Goal: Information Seeking & Learning: Check status

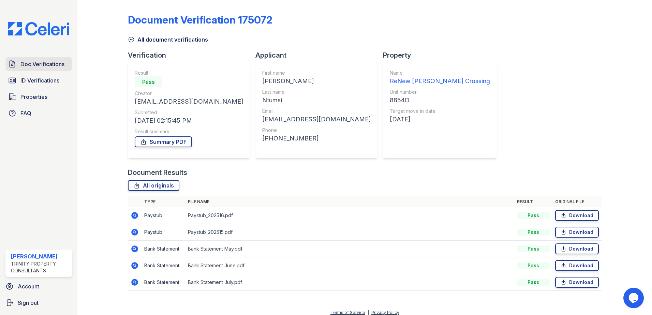
click at [39, 68] on span "Doc Verifications" at bounding box center [42, 64] width 44 height 8
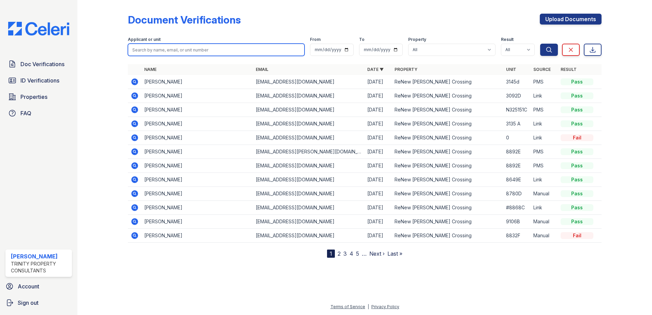
click at [182, 48] on input "search" at bounding box center [216, 50] width 177 height 12
paste input "[PERSON_NAME]"
type input "[PERSON_NAME]"
click at [540, 44] on button "Search" at bounding box center [549, 50] width 18 height 12
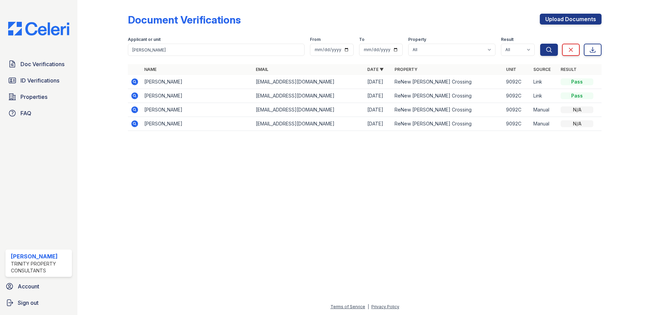
click at [132, 79] on icon at bounding box center [135, 82] width 8 height 8
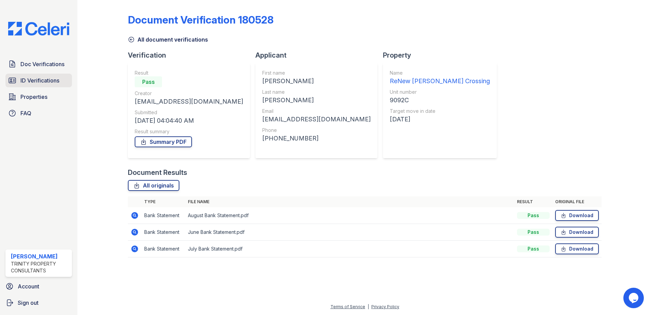
click at [36, 76] on link "ID Verifications" at bounding box center [38, 81] width 67 height 14
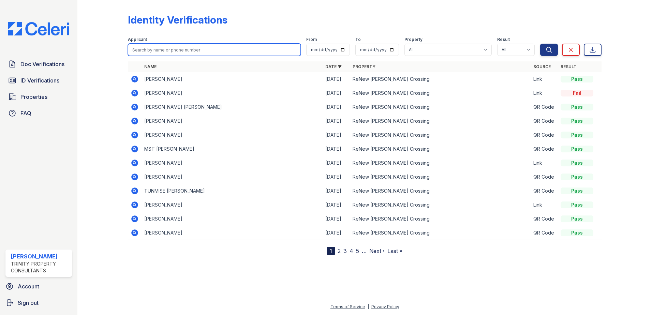
click at [183, 46] on input "search" at bounding box center [214, 50] width 173 height 12
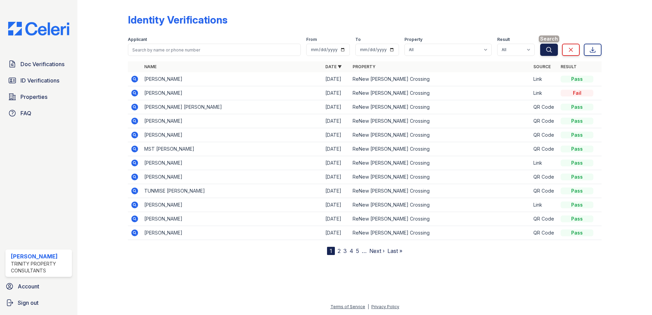
click at [546, 49] on icon "submit" at bounding box center [549, 49] width 7 height 7
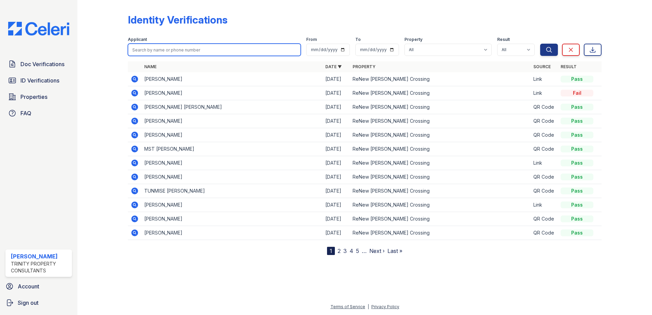
click at [273, 54] on input "search" at bounding box center [214, 50] width 173 height 12
type input "[PERSON_NAME]"
click at [540, 44] on button "Search" at bounding box center [549, 50] width 18 height 12
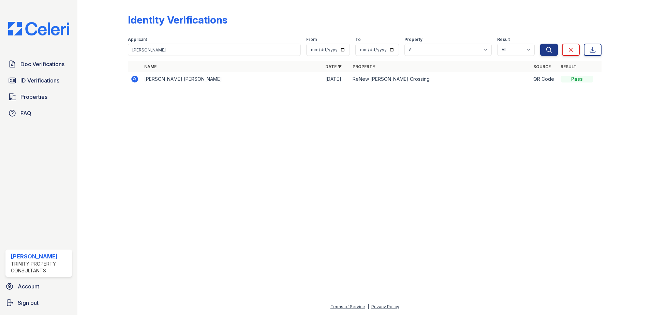
click at [135, 78] on icon at bounding box center [134, 79] width 2 height 2
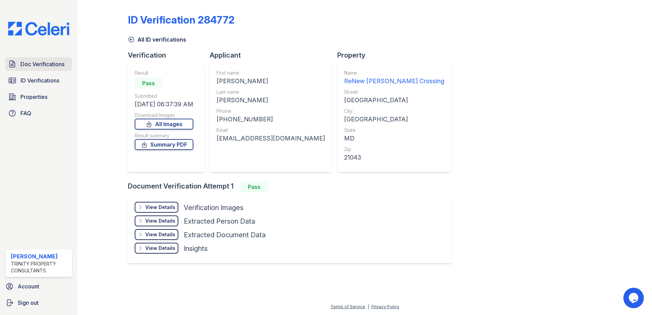
click at [46, 67] on span "Doc Verifications" at bounding box center [42, 64] width 44 height 8
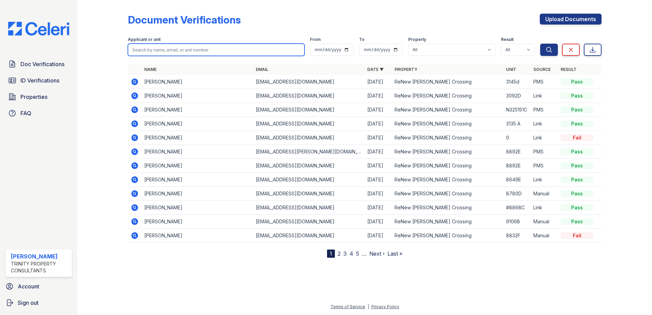
click at [152, 49] on input "search" at bounding box center [216, 50] width 177 height 12
paste input "Shakil"
type input "Shakil"
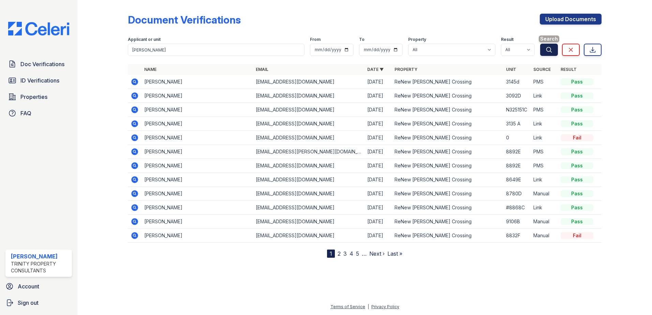
click at [547, 50] on icon "submit" at bounding box center [549, 49] width 5 height 5
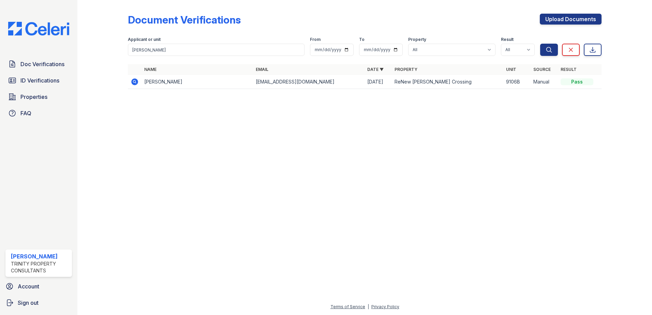
click at [135, 82] on icon at bounding box center [135, 82] width 8 height 8
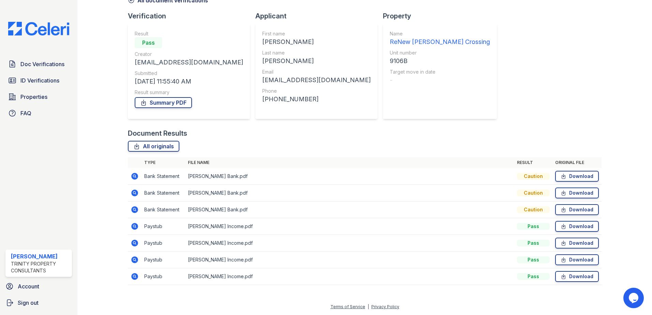
click at [513, 69] on div "Document Verification 181820 All document verifications Verification Result Pas…" at bounding box center [365, 128] width 474 height 328
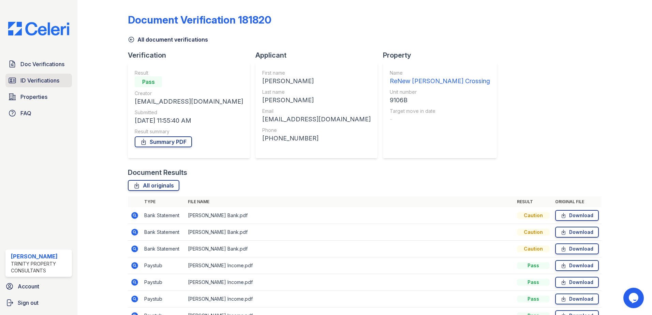
click at [39, 81] on span "ID Verifications" at bounding box center [39, 80] width 39 height 8
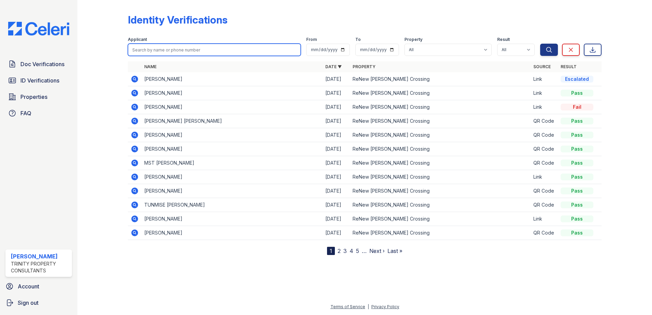
click at [168, 49] on input "search" at bounding box center [214, 50] width 173 height 12
type input "shakil"
click at [540, 44] on button "Search" at bounding box center [549, 50] width 18 height 12
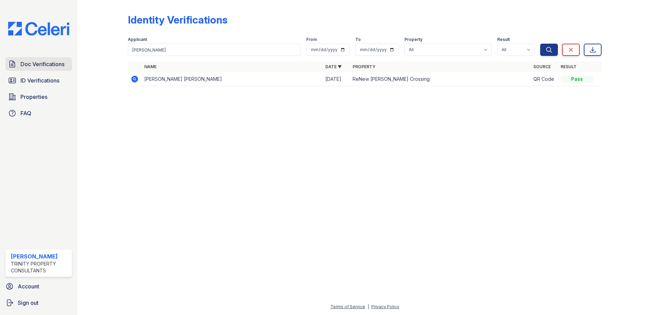
click at [35, 60] on span "Doc Verifications" at bounding box center [42, 64] width 44 height 8
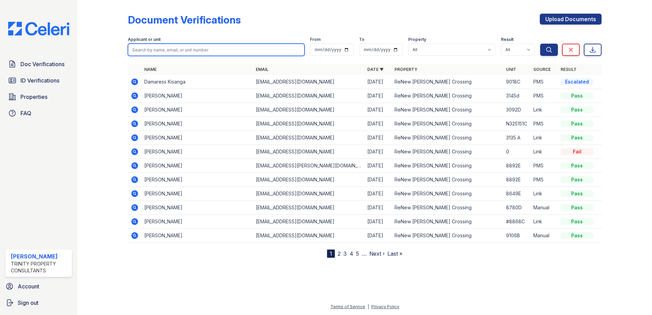
click at [165, 53] on input "search" at bounding box center [216, 50] width 177 height 12
paste input "Ambrose"
type input "Ambrose"
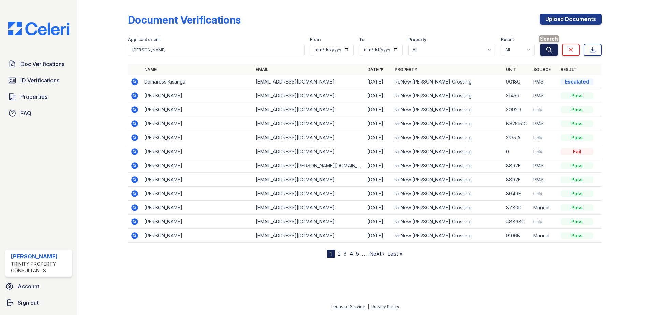
click at [556, 50] on button "Search" at bounding box center [549, 50] width 18 height 12
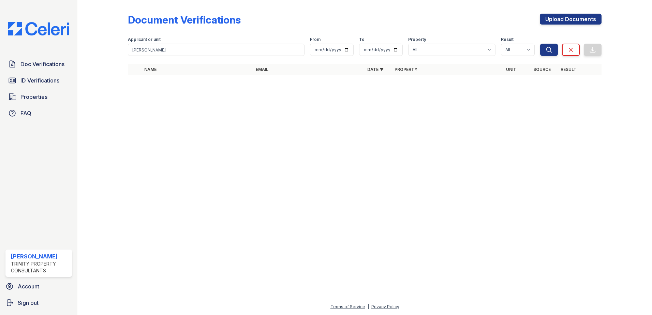
click at [392, 266] on div at bounding box center [364, 198] width 553 height 210
click at [187, 49] on input "Ambrose" at bounding box center [216, 50] width 177 height 12
drag, startPoint x: 501, startPoint y: 166, endPoint x: 501, endPoint y: 135, distance: 31.0
click at [501, 166] on div at bounding box center [364, 198] width 553 height 210
click at [30, 81] on span "ID Verifications" at bounding box center [39, 80] width 39 height 8
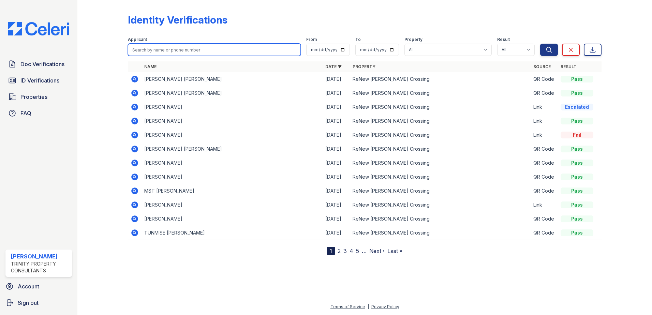
click at [156, 50] on input "search" at bounding box center [214, 50] width 173 height 12
paste input "Ambrose"
type input "Ambrose"
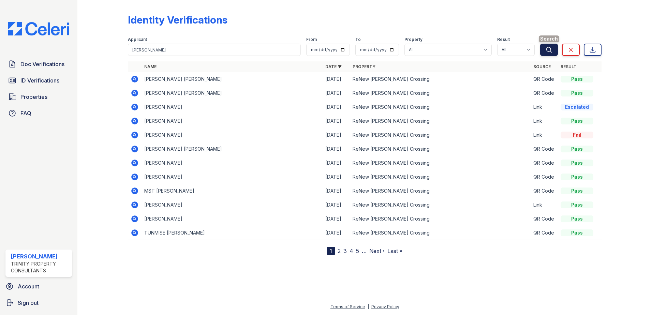
click at [553, 50] on button "Search" at bounding box center [549, 50] width 18 height 12
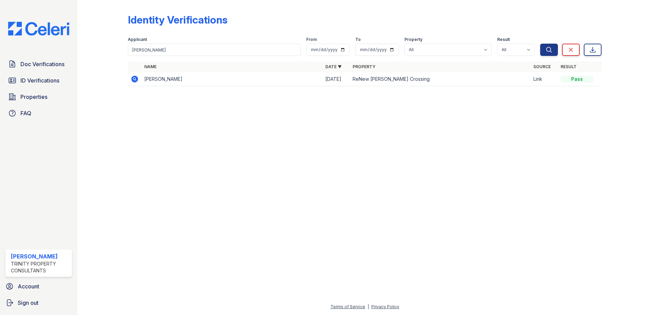
drag, startPoint x: 491, startPoint y: 239, endPoint x: 481, endPoint y: 142, distance: 97.7
click at [491, 239] on div at bounding box center [364, 203] width 553 height 199
drag, startPoint x: 168, startPoint y: 47, endPoint x: 124, endPoint y: 49, distance: 43.7
click at [125, 49] on div "Identity Verifications Filter Applicant Ambrose From To Property All ReNew Howa…" at bounding box center [364, 52] width 553 height 104
type input "j"
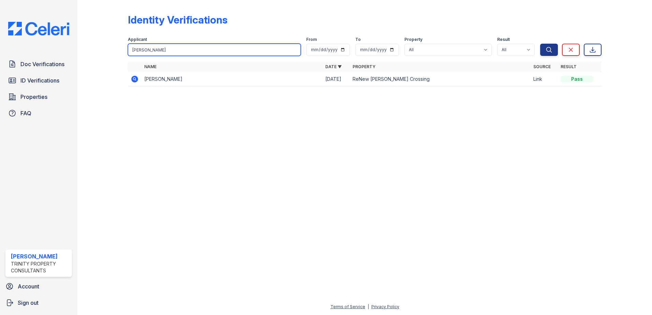
type input "johnny"
click at [540, 44] on button "Search" at bounding box center [549, 50] width 18 height 12
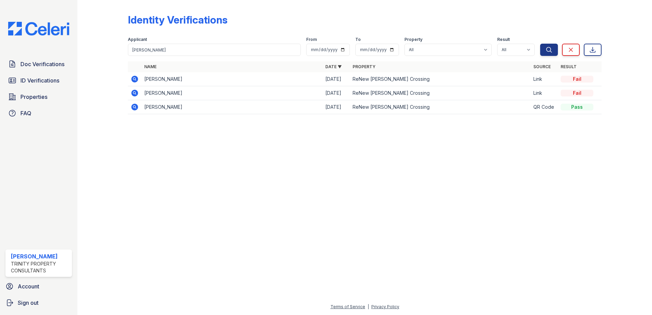
click at [135, 79] on icon at bounding box center [135, 79] width 8 height 8
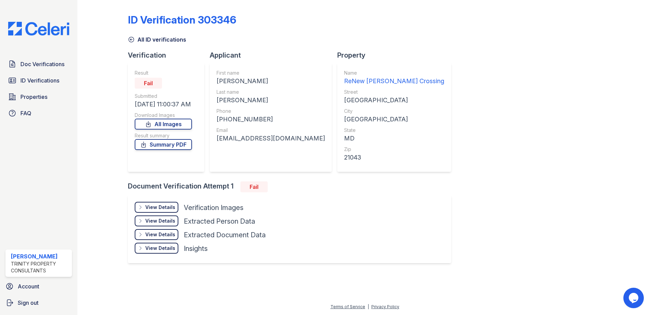
click at [156, 206] on div "View Details" at bounding box center [160, 207] width 30 height 7
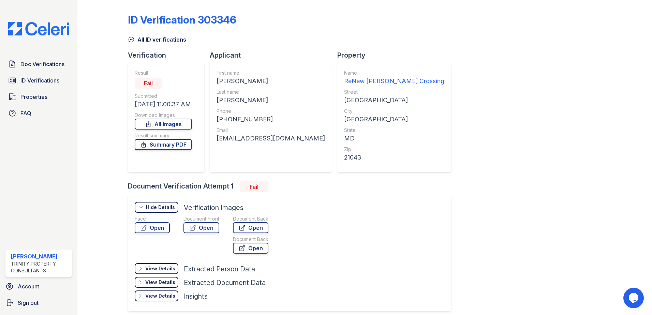
click at [159, 267] on div "View Details" at bounding box center [160, 268] width 30 height 7
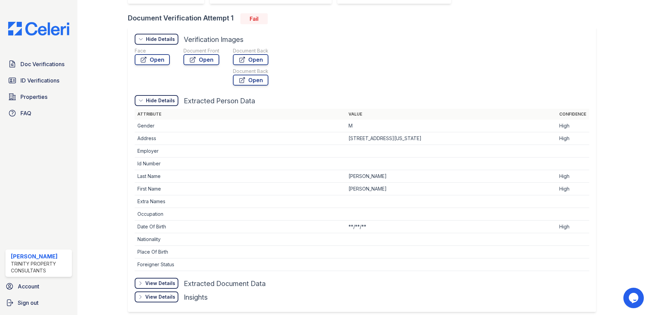
scroll to position [171, 0]
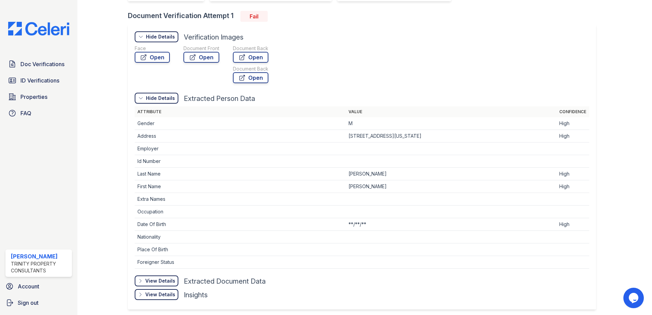
click at [158, 278] on div "View Details" at bounding box center [160, 281] width 30 height 7
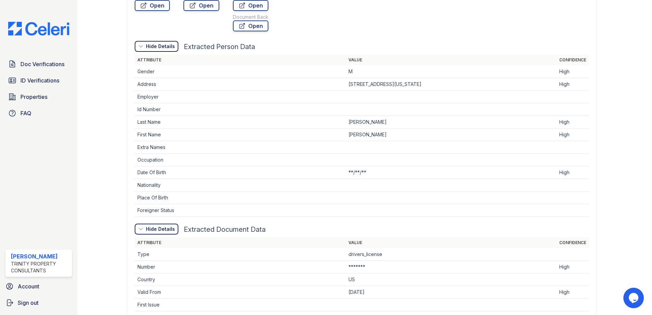
scroll to position [342, 0]
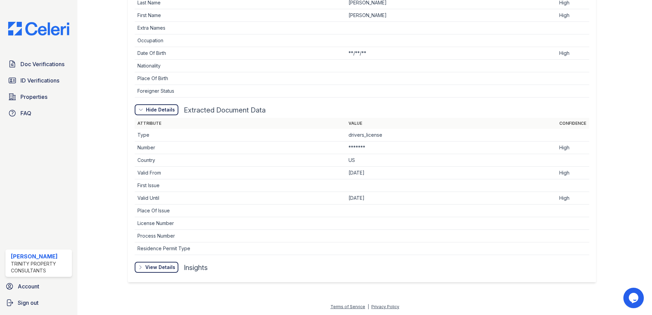
click at [0, 0] on div "View Details" at bounding box center [0, 0] width 0 height 0
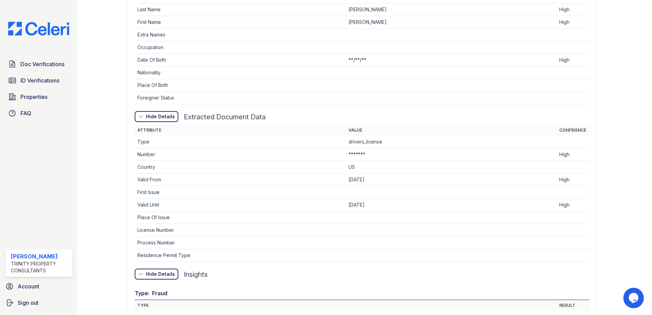
scroll to position [267, 0]
